Goal: Transaction & Acquisition: Subscribe to service/newsletter

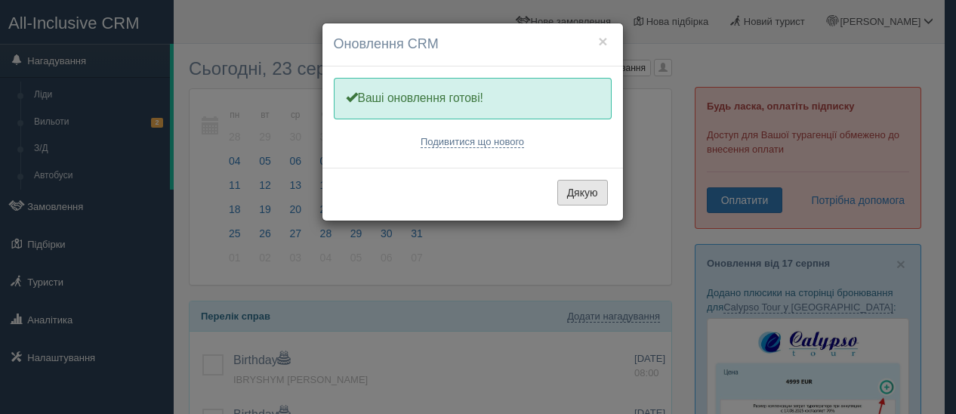
click at [566, 197] on button "Дякую" at bounding box center [583, 193] width 51 height 26
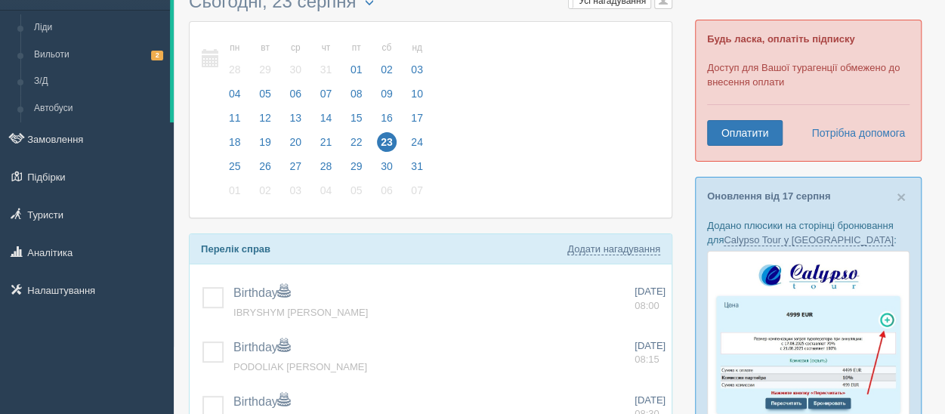
scroll to position [66, 0]
click at [752, 122] on link "Оплатити" at bounding box center [745, 134] width 76 height 26
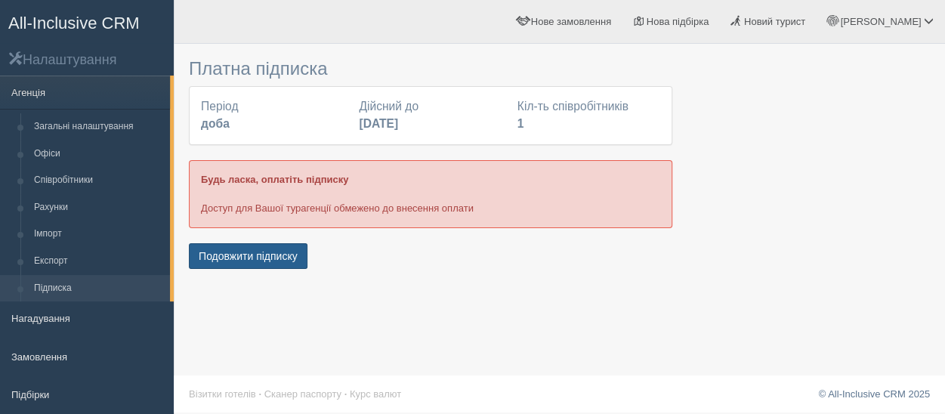
click at [269, 257] on button "Подовжити підписку" at bounding box center [248, 256] width 119 height 26
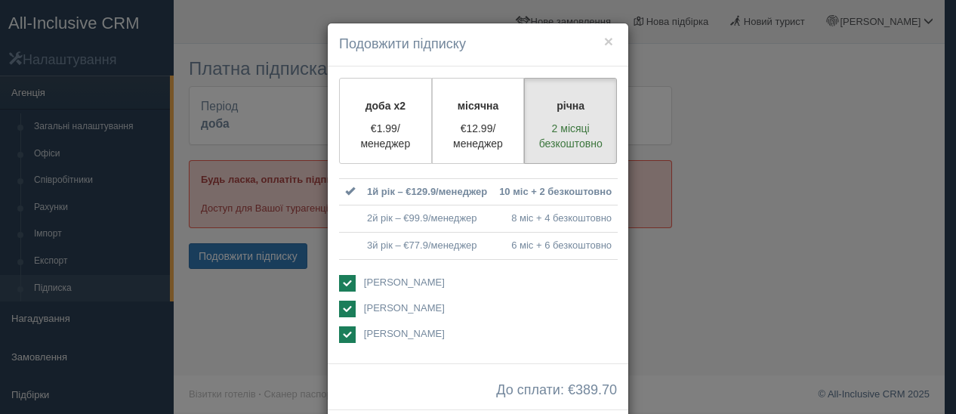
click at [343, 278] on ins at bounding box center [347, 283] width 17 height 17
checkbox input "false"
click at [348, 326] on ins at bounding box center [347, 334] width 17 height 17
checkbox input "false"
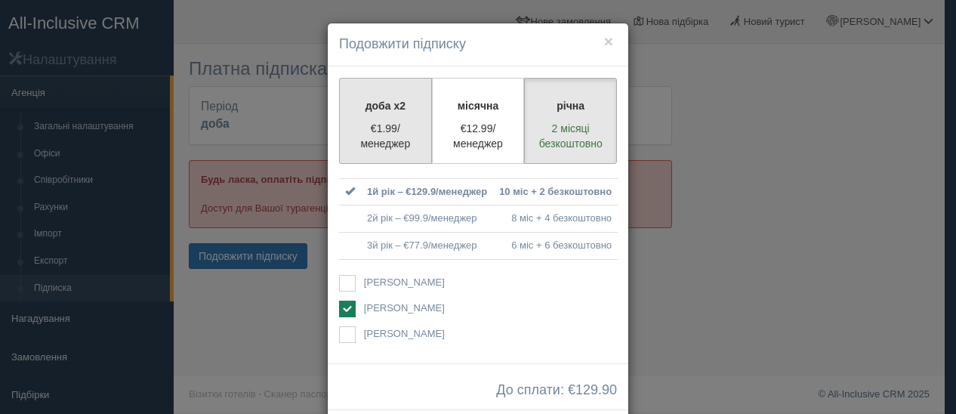
click at [363, 148] on p "€1.99/менеджер" at bounding box center [385, 136] width 73 height 30
radio input "true"
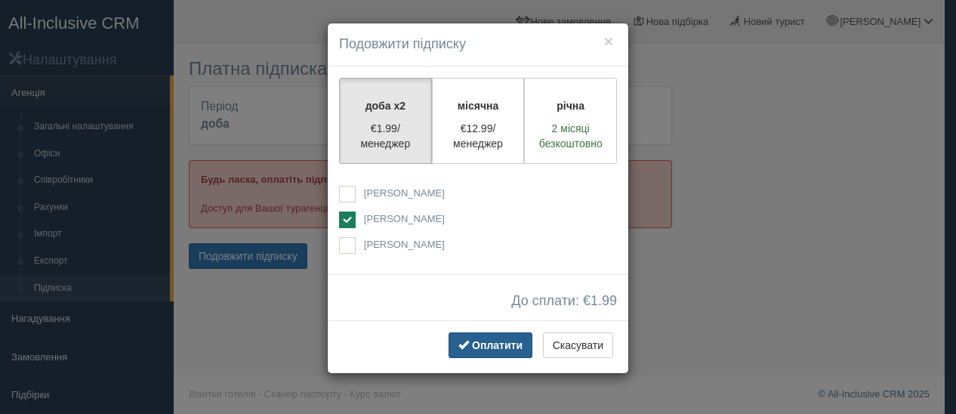
click at [480, 336] on button "Оплатити" at bounding box center [491, 345] width 84 height 26
